Goal: Find specific page/section: Find specific page/section

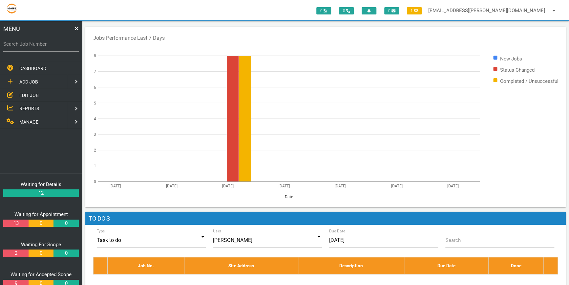
click at [16, 45] on label "Search Job Number" at bounding box center [40, 44] width 75 height 8
click at [16, 45] on input "Search Job Number" at bounding box center [40, 43] width 75 height 15
type input "1746"
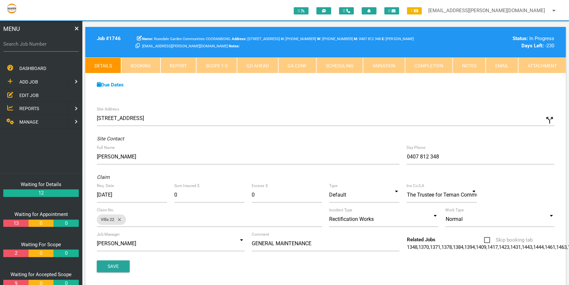
click at [541, 65] on link "Attachment" at bounding box center [542, 65] width 48 height 16
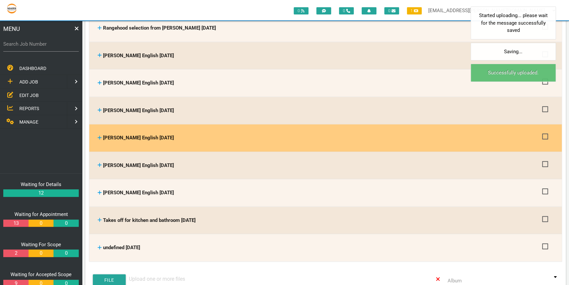
scroll to position [388, 0]
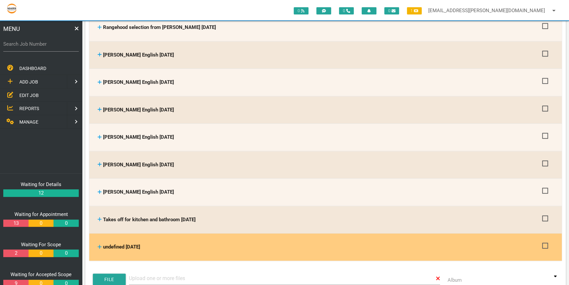
click at [127, 244] on span "undefined [DATE]" at bounding box center [121, 247] width 37 height 6
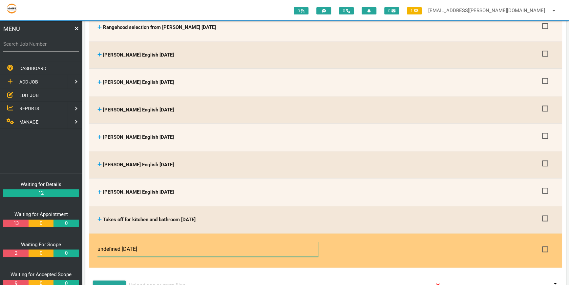
click at [122, 244] on input "undefined [DATE]" at bounding box center [207, 248] width 221 height 15
type input "Water proofing certificate [DATE]"
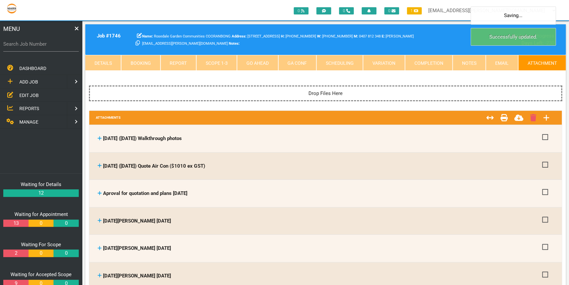
scroll to position [0, 0]
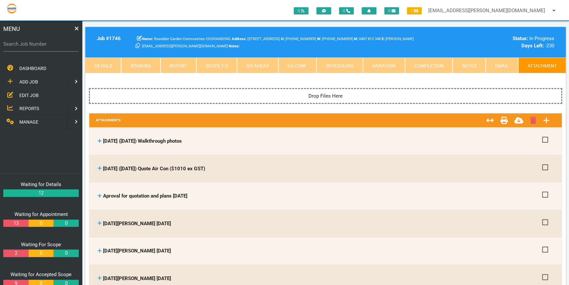
click at [16, 45] on label "Search Job Number" at bounding box center [40, 44] width 75 height 8
click at [16, 45] on input "Search Job Number" at bounding box center [40, 43] width 75 height 15
click at [16, 44] on label "Search Job Number" at bounding box center [40, 44] width 75 height 8
click at [16, 44] on input "Search Job Number" at bounding box center [40, 43] width 75 height 15
type input "1774"
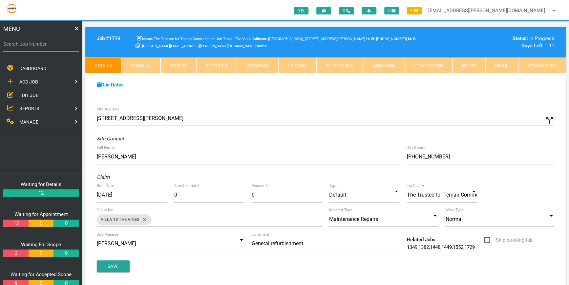
click at [218, 64] on link "Scope 1 - 1" at bounding box center [216, 65] width 41 height 16
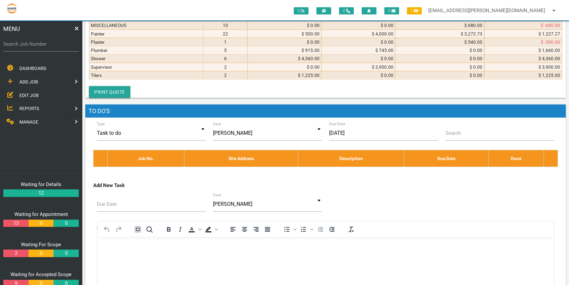
scroll to position [2596, 0]
